Goal: Task Accomplishment & Management: Manage account settings

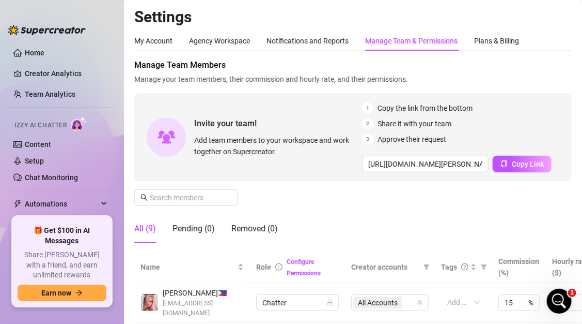
scroll to position [0, 11]
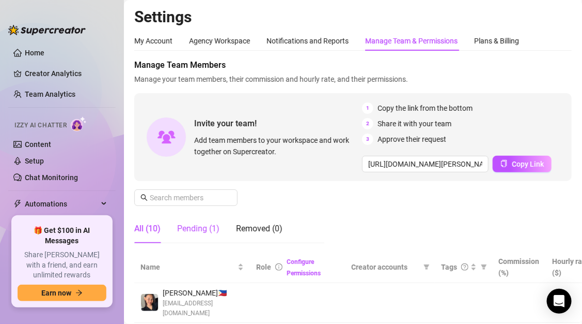
click at [198, 222] on div "Pending (1)" at bounding box center [198, 228] width 42 height 12
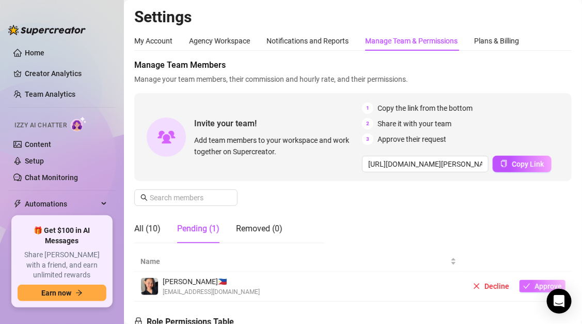
click at [524, 288] on icon "check" at bounding box center [527, 285] width 7 height 7
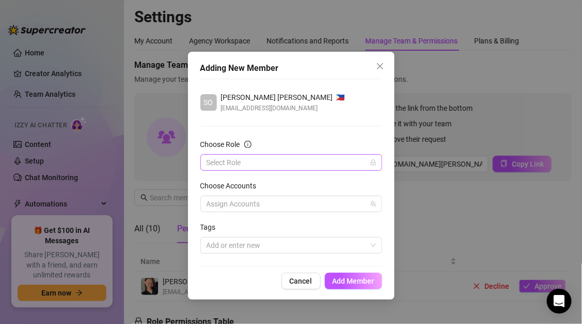
click at [283, 167] on input "Choose Role" at bounding box center [287, 163] width 160 height 16
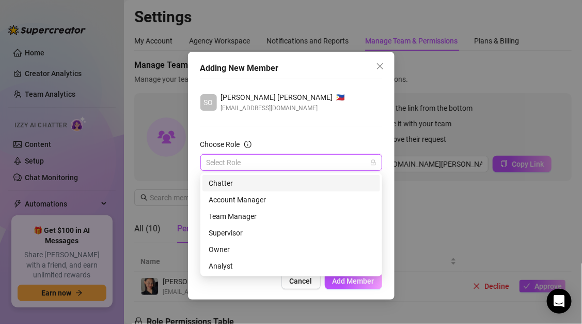
click at [289, 186] on div "Chatter" at bounding box center [291, 182] width 165 height 11
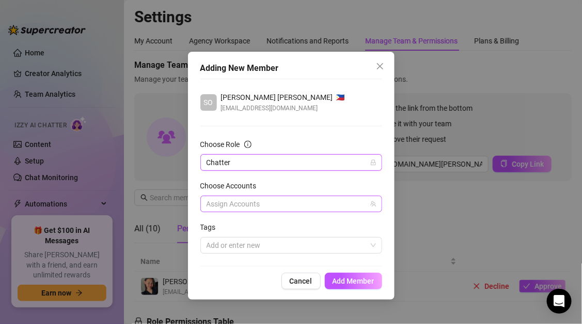
click at [289, 206] on div at bounding box center [286, 203] width 167 height 14
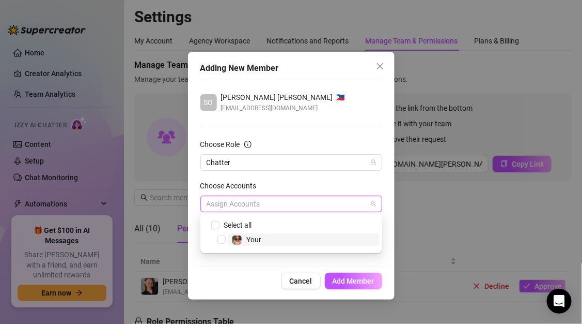
click at [285, 242] on span "Your" at bounding box center [304, 239] width 152 height 12
checkbox input "true"
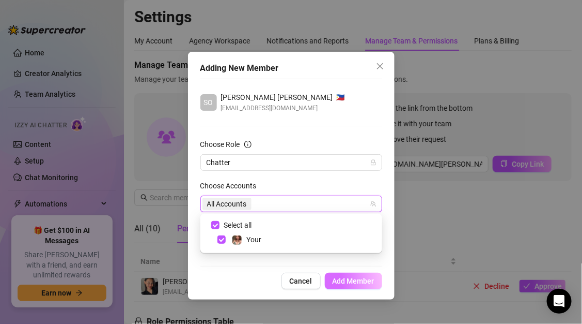
click at [337, 274] on button "Add Member" at bounding box center [353, 280] width 57 height 17
